Goal: Task Accomplishment & Management: Complete application form

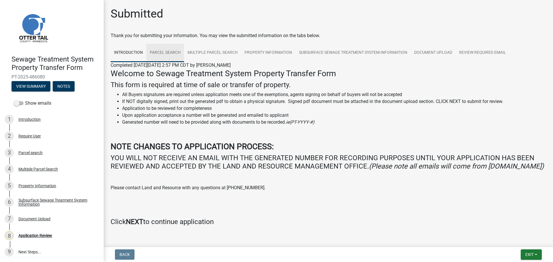
click at [165, 53] on link "Parcel search" at bounding box center [165, 53] width 38 height 18
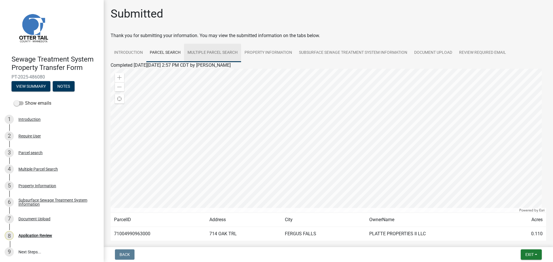
click at [218, 52] on link "Multiple Parcel Search" at bounding box center [212, 53] width 57 height 18
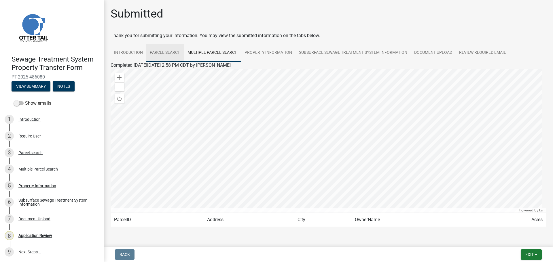
click at [162, 53] on link "Parcel search" at bounding box center [165, 53] width 38 height 18
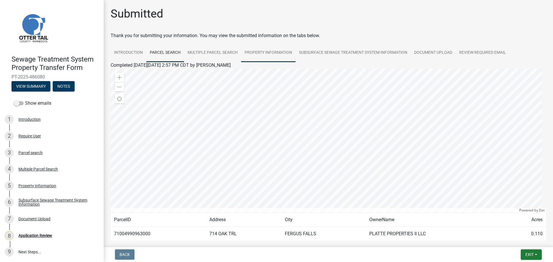
click at [262, 49] on link "Property Information" at bounding box center [268, 53] width 54 height 18
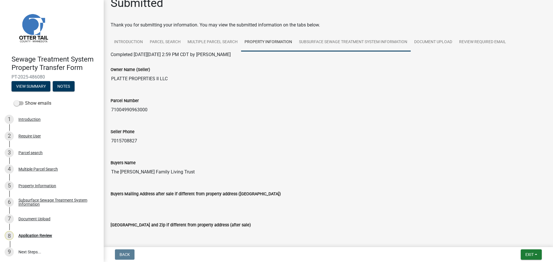
scroll to position [1, 0]
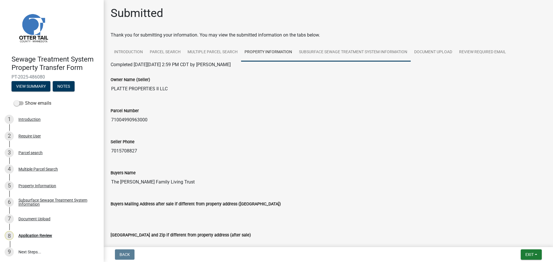
click at [370, 53] on link "Subsurface Sewage Treatment System Information" at bounding box center [353, 52] width 115 height 18
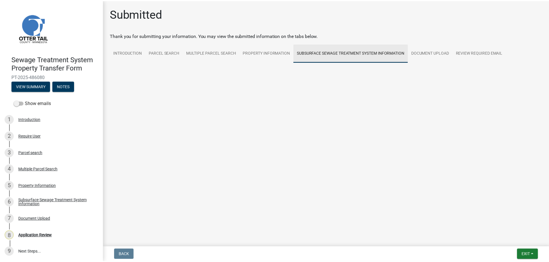
scroll to position [0, 0]
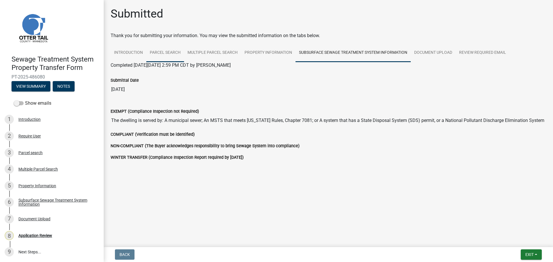
click at [165, 52] on link "Parcel search" at bounding box center [165, 53] width 38 height 18
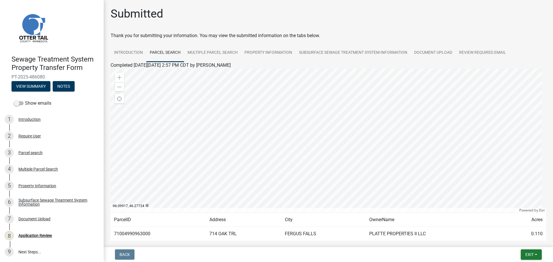
click at [136, 234] on td "71004990963000" at bounding box center [158, 234] width 95 height 14
copy td "71004990963000"
click at [210, 54] on link "Multiple Parcel Search" at bounding box center [212, 53] width 57 height 18
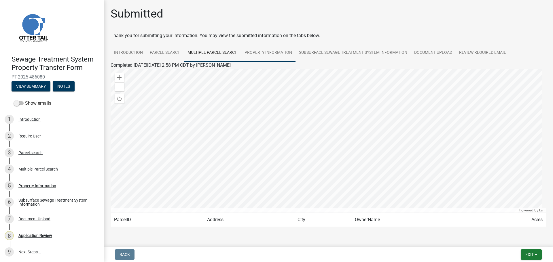
click at [270, 53] on link "Property Information" at bounding box center [268, 53] width 54 height 18
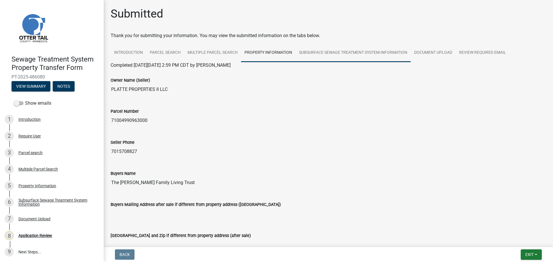
click at [360, 51] on link "Subsurface Sewage Treatment System Information" at bounding box center [353, 53] width 115 height 18
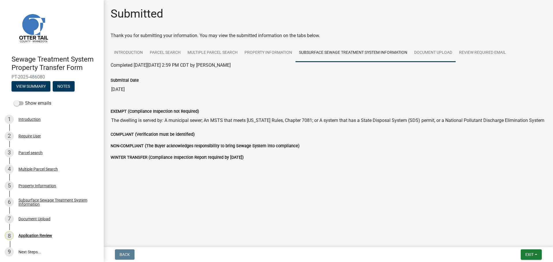
click at [440, 53] on link "Document Upload" at bounding box center [433, 53] width 45 height 18
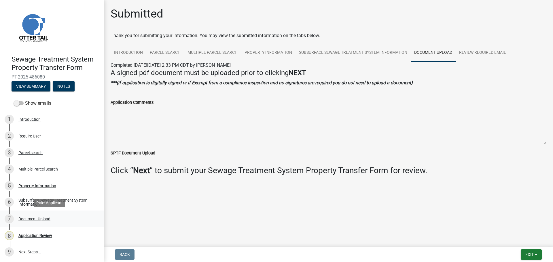
click at [42, 215] on div "7 Document Upload" at bounding box center [50, 219] width 90 height 9
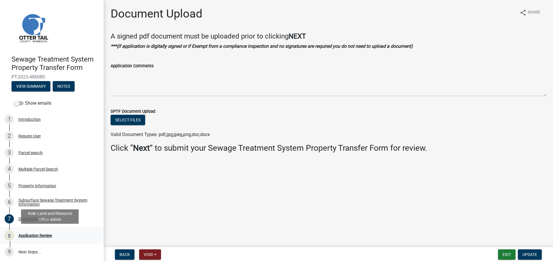
click at [31, 232] on div "8 Application Review" at bounding box center [50, 235] width 90 height 9
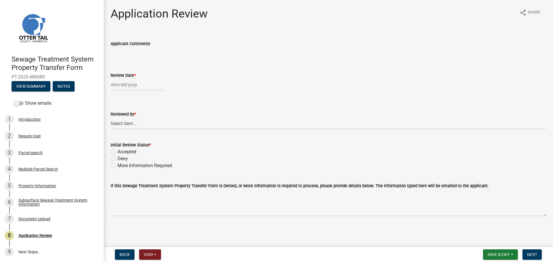
click at [130, 85] on div at bounding box center [137, 85] width 53 height 12
select select "10"
select select "2025"
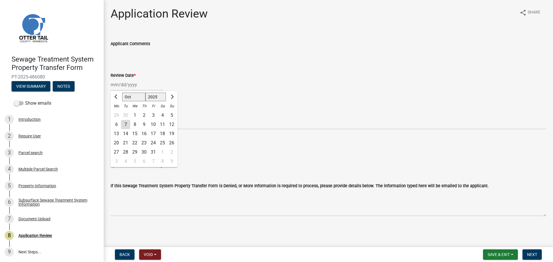
click at [128, 125] on div "7" at bounding box center [125, 124] width 9 height 9
type input "10/07/2025"
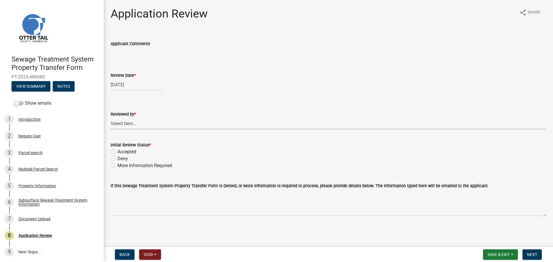
click at [128, 125] on select "Select Item... Alexis Newark Amy Busko Andrea Perales Brittany Tollefson Christ…" at bounding box center [329, 124] width 436 height 12
click at [111, 118] on select "Select Item... Alexis Newark Amy Busko Andrea Perales Brittany Tollefson Christ…" at bounding box center [329, 124] width 436 height 12
select select "67745ee8-7159-4960-80f9-a638286b467c"
click at [121, 152] on label "Accepted" at bounding box center [127, 152] width 19 height 7
click at [121, 152] on input "Accepted" at bounding box center [120, 151] width 4 height 4
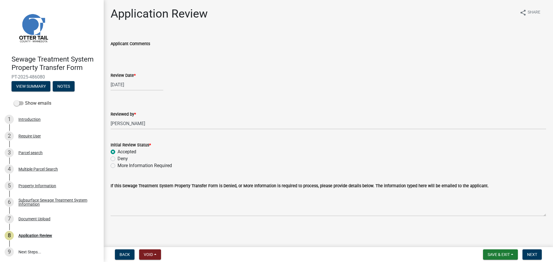
radio input "true"
click at [530, 254] on span "Next" at bounding box center [532, 255] width 10 height 5
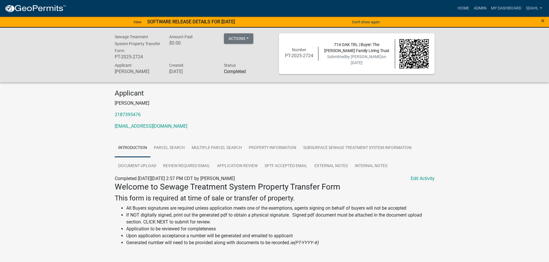
click at [461, 44] on div "Sewage Treatment System Property Transfer Form PT-2025-2724 Amount Paid $0.00 A…" at bounding box center [274, 55] width 549 height 55
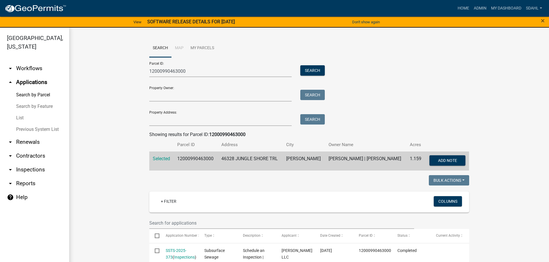
scroll to position [202, 0]
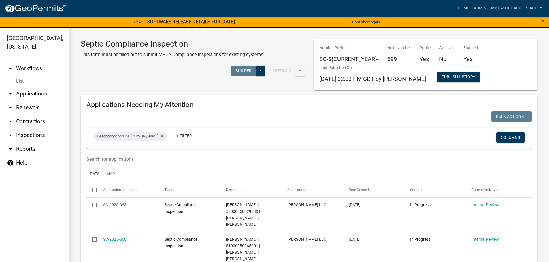
select select "2: 50"
select select "3: 100"
